Goal: Communication & Community: Ask a question

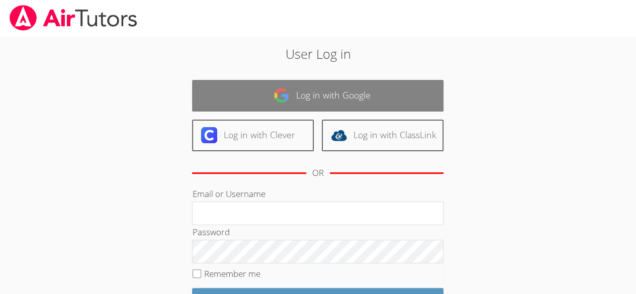
click at [362, 96] on link "Log in with Google" at bounding box center [317, 96] width 251 height 32
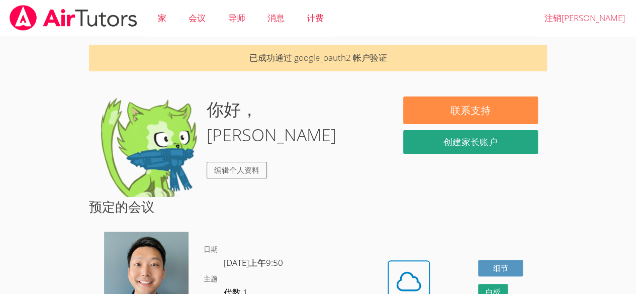
click at [402, 124] on div "联系支持 创建家长账户" at bounding box center [470, 127] width 153 height 63
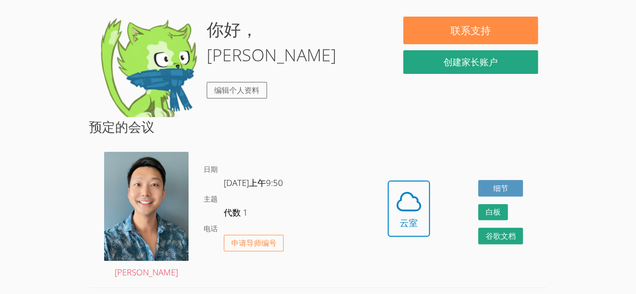
scroll to position [91, 0]
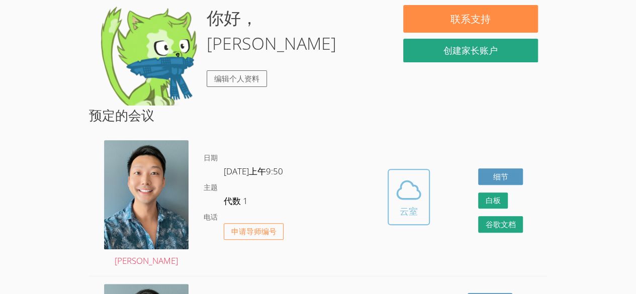
click at [404, 189] on icon at bounding box center [408, 190] width 28 height 28
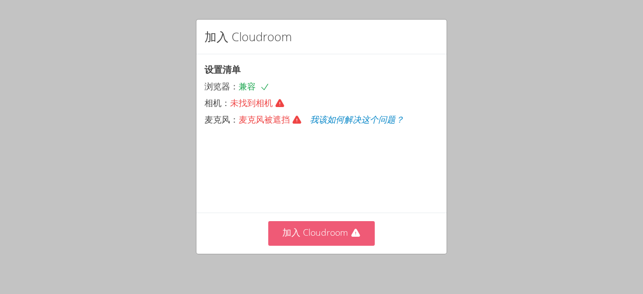
click at [330, 241] on button "加入 Cloudroom" at bounding box center [321, 233] width 107 height 25
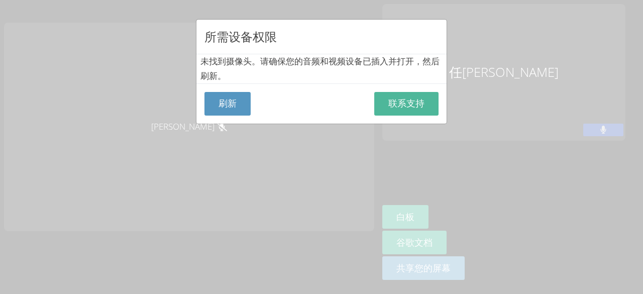
click at [422, 98] on button "联系支持" at bounding box center [406, 104] width 64 height 24
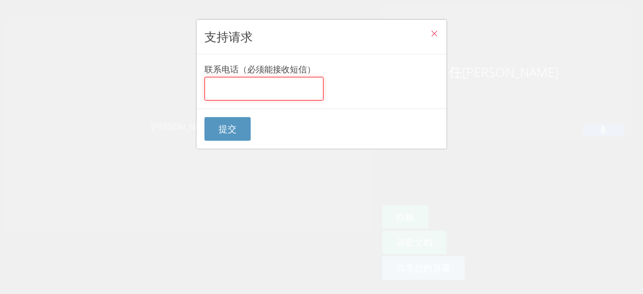
click at [302, 91] on input "联系电话（必须能接收短信）" at bounding box center [264, 89] width 119 height 24
type input "1"
type input "3107445786"
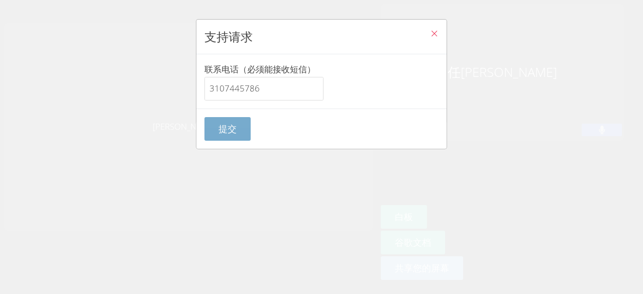
click at [235, 126] on font "提交" at bounding box center [228, 129] width 18 height 12
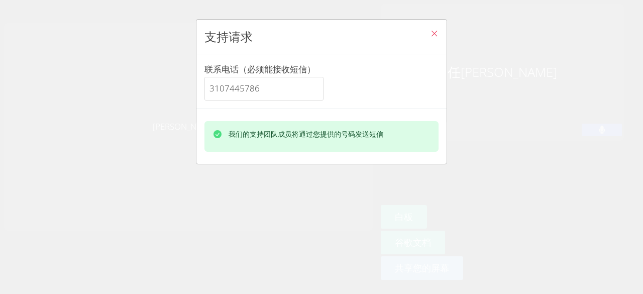
click at [437, 158] on div "我们的支持团队成员将通过您提供的号码发送短信" at bounding box center [321, 136] width 250 height 55
click at [422, 35] on button "关闭" at bounding box center [434, 35] width 25 height 31
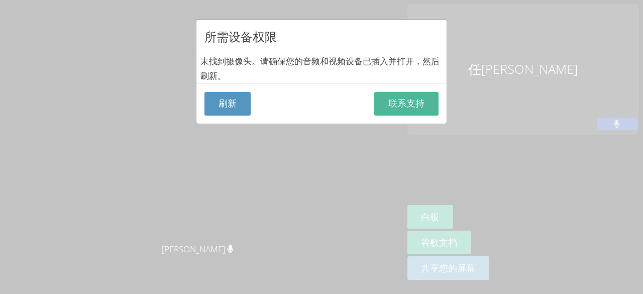
click at [388, 97] on font "联系支持" at bounding box center [406, 103] width 36 height 12
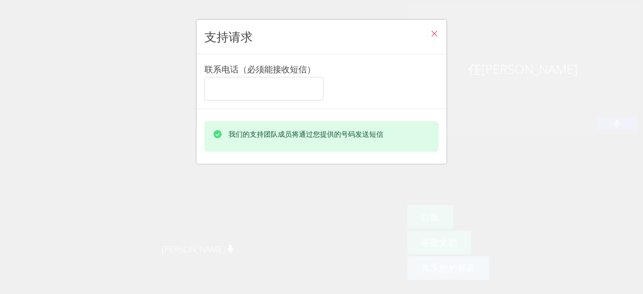
click at [437, 162] on div "我们的支持团队成员将通过您提供的号码发送短信" at bounding box center [321, 136] width 250 height 55
click at [430, 32] on icon "关闭" at bounding box center [434, 33] width 9 height 9
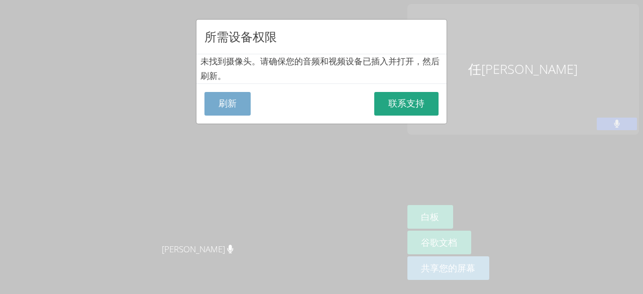
click at [236, 113] on button "刷新" at bounding box center [228, 104] width 46 height 24
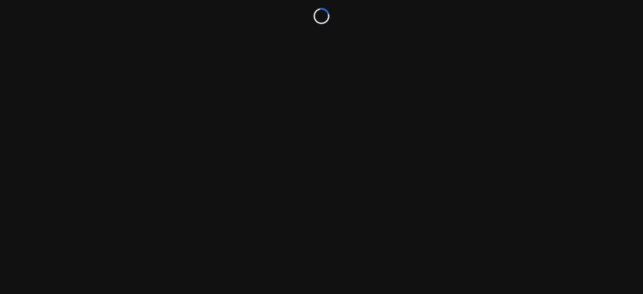
click at [236, 113] on body "Loading..." at bounding box center [321, 147] width 643 height 294
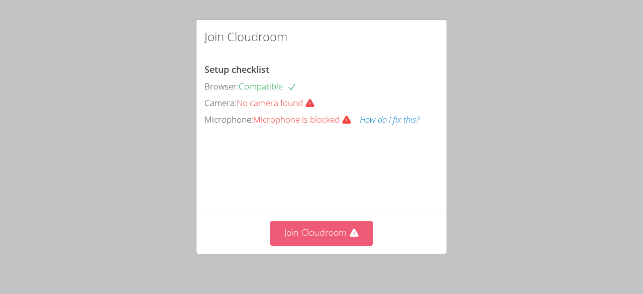
click at [350, 229] on icon at bounding box center [354, 233] width 10 height 10
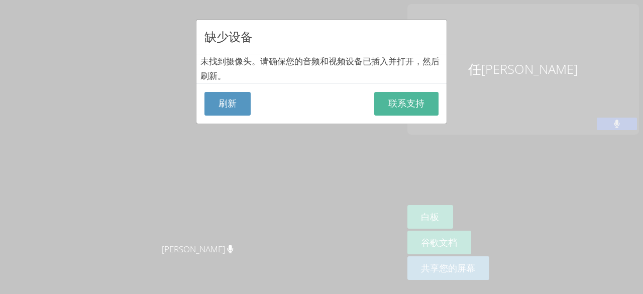
click at [409, 104] on font "联系支持" at bounding box center [406, 103] width 36 height 12
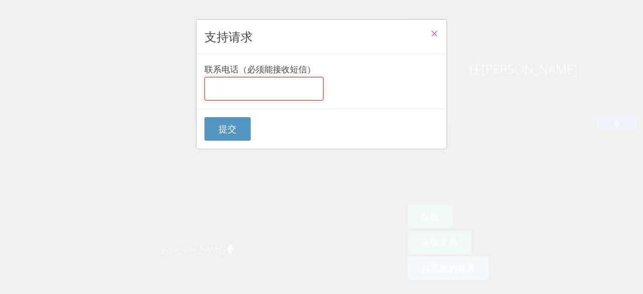
click at [302, 92] on input "联系电话（必须能接收短信）" at bounding box center [264, 89] width 119 height 24
type input "1"
type input "3107445786"
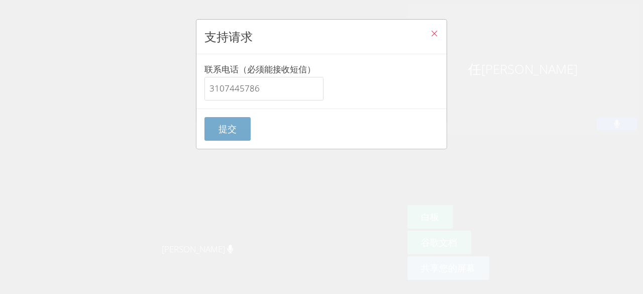
click at [243, 130] on button "提交" at bounding box center [228, 129] width 46 height 24
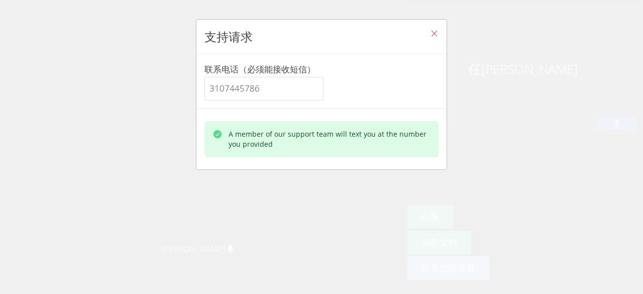
click at [344, 143] on div "A member of our support team will text you at the number you provided" at bounding box center [330, 139] width 202 height 20
click at [429, 105] on div "联系电话（必须能接收短信） 3107445786" at bounding box center [321, 81] width 250 height 54
click at [430, 34] on icon "关闭" at bounding box center [434, 33] width 9 height 9
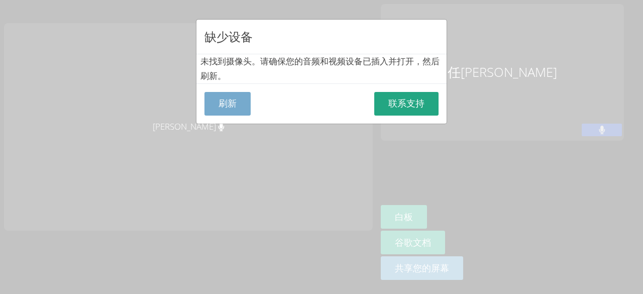
click at [226, 103] on font "刷新" at bounding box center [228, 103] width 18 height 12
